Goal: Transaction & Acquisition: Download file/media

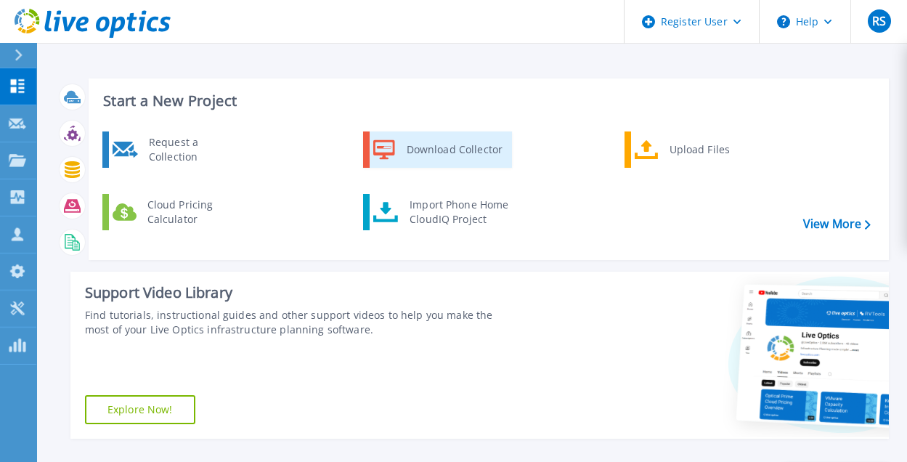
click at [373, 143] on icon at bounding box center [384, 149] width 22 height 21
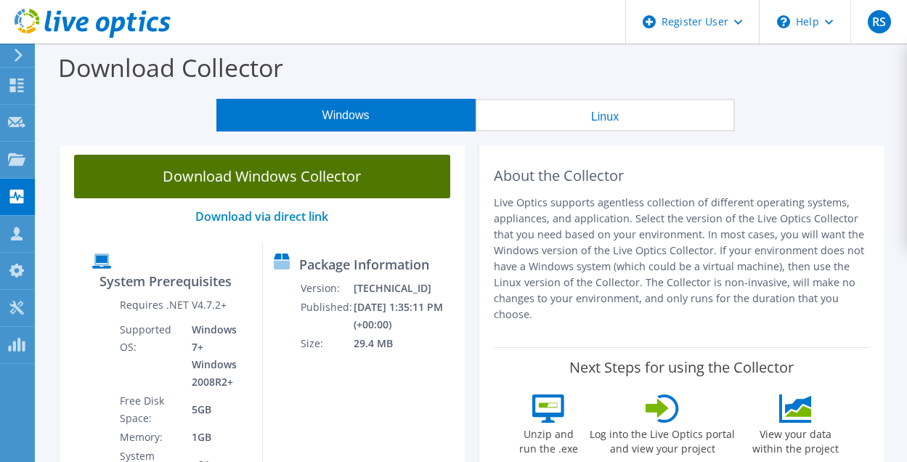
click at [296, 179] on link "Download Windows Collector" at bounding box center [262, 177] width 376 height 44
